Goal: Use online tool/utility: Utilize a website feature to perform a specific function

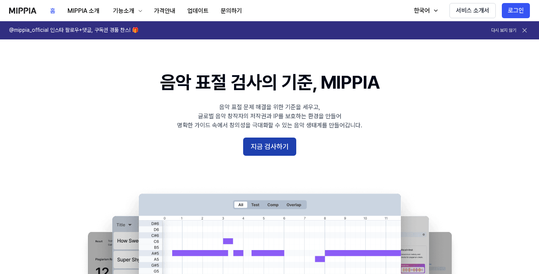
click at [278, 143] on button "지금 검사하기" at bounding box center [269, 147] width 53 height 18
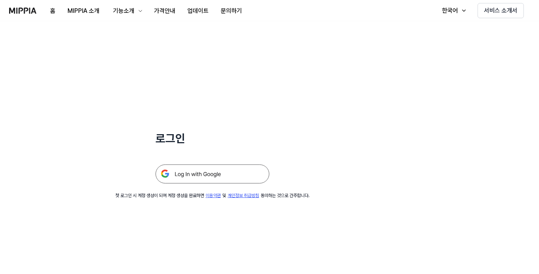
click at [238, 166] on img at bounding box center [213, 174] width 114 height 19
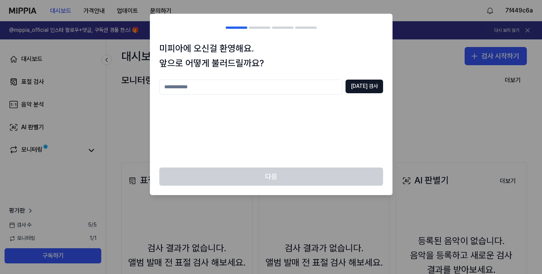
click at [239, 126] on div "[DATE] 검사" at bounding box center [271, 119] width 224 height 79
click at [279, 86] on input "text" at bounding box center [250, 87] width 183 height 15
type input "*******"
click at [367, 84] on button "중복 검사" at bounding box center [365, 87] width 38 height 14
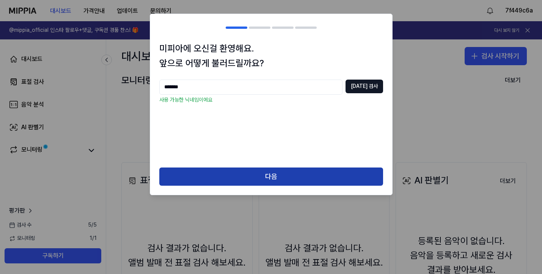
click at [307, 175] on button "다음" at bounding box center [271, 177] width 224 height 18
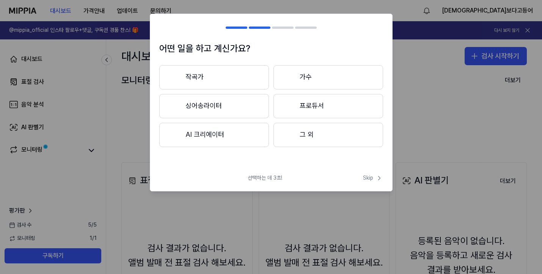
click at [247, 72] on button "작곡가" at bounding box center [214, 77] width 110 height 24
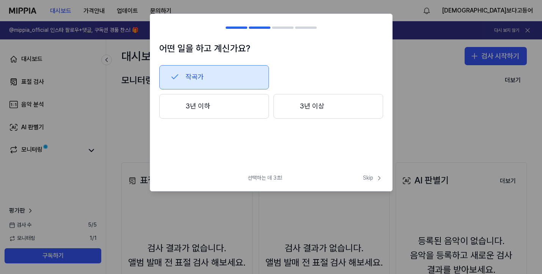
click at [225, 75] on button "작곡가" at bounding box center [214, 77] width 110 height 24
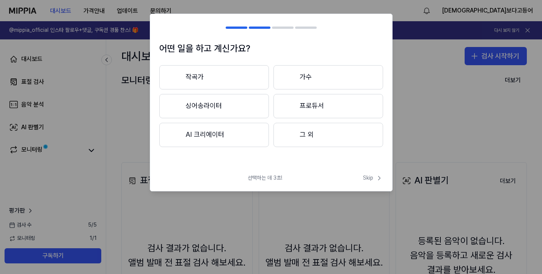
click at [217, 149] on div "어떤 일을 하고 계신가요? 작곡가 가수 싱어송라이터 프로듀서 AI 크리에이터 그 외" at bounding box center [271, 104] width 242 height 127
click at [223, 138] on button "AI 크리에이터" at bounding box center [214, 135] width 110 height 24
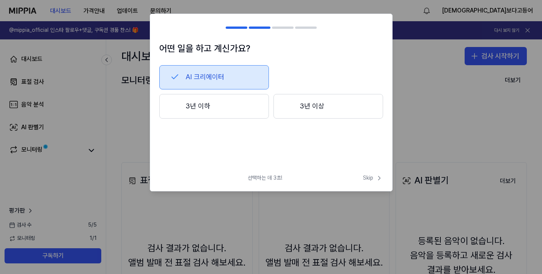
click at [242, 110] on button "3년 이하" at bounding box center [214, 106] width 110 height 25
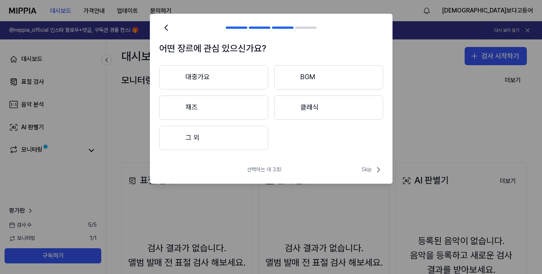
click at [212, 81] on button "대중가요" at bounding box center [213, 77] width 109 height 24
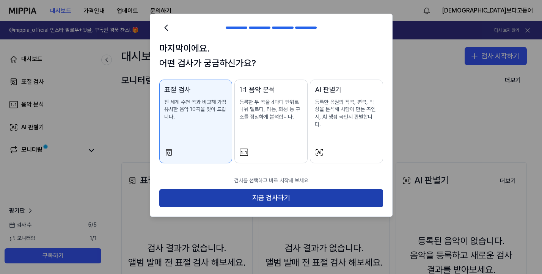
click at [260, 189] on button "지금 검사하기" at bounding box center [271, 198] width 224 height 18
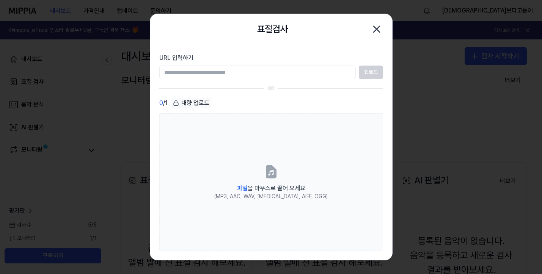
drag, startPoint x: 381, startPoint y: 31, endPoint x: 251, endPoint y: 75, distance: 137.9
click at [277, 69] on div "표절검사 닫기 URL 입력하기 업로드 OR 0 / 1 대량 업로드 파일 을 마우스로 끌어 오세요 (MP3, AAC, WAV, FLAC, AIF…" at bounding box center [271, 137] width 243 height 247
click at [250, 75] on input "URL 입력하기" at bounding box center [257, 73] width 197 height 14
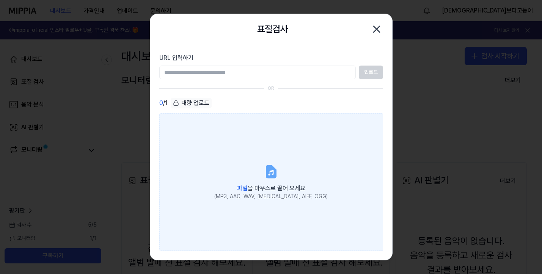
paste input "**********"
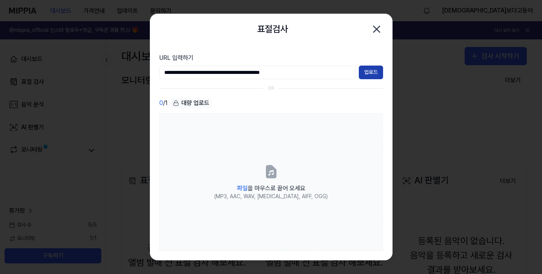
type input "**********"
click at [373, 71] on button "업로드" at bounding box center [371, 73] width 24 height 14
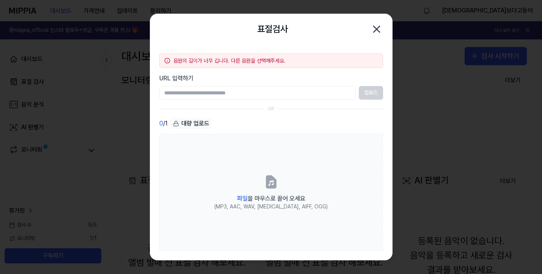
click at [450, 117] on div at bounding box center [271, 137] width 542 height 274
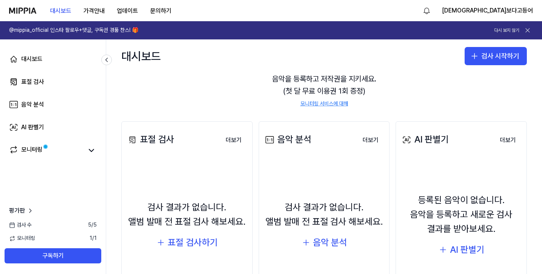
scroll to position [100, 0]
